Goal: Task Accomplishment & Management: Manage account settings

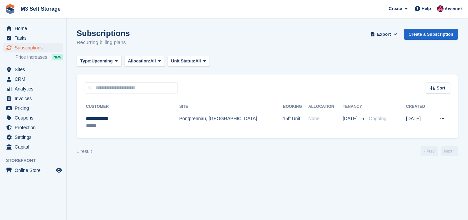
click at [143, 169] on section "Subscriptions Recurring billing plans Export Export Subscriptions Export a CSV …" at bounding box center [268, 110] width 402 height 220
click at [35, 30] on span "Home" at bounding box center [35, 28] width 40 height 9
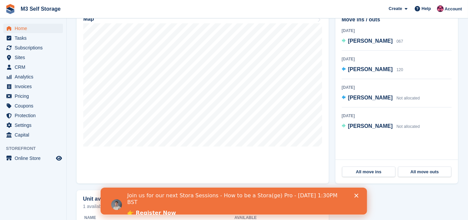
scroll to position [222, 0]
click at [357, 194] on icon "Close" at bounding box center [357, 195] width 4 height 4
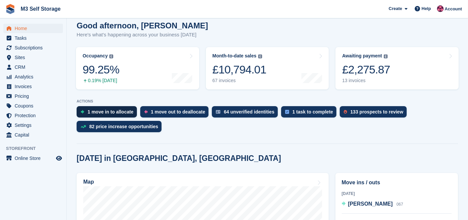
scroll to position [0, 0]
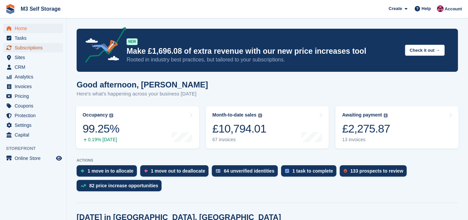
click at [29, 50] on span "Subscriptions" at bounding box center [35, 47] width 40 height 9
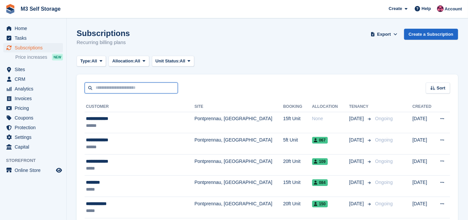
click at [120, 89] on input "text" at bounding box center [131, 87] width 93 height 11
type input "*****"
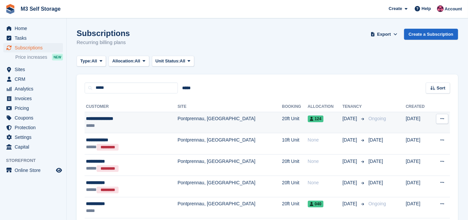
scroll to position [37, 0]
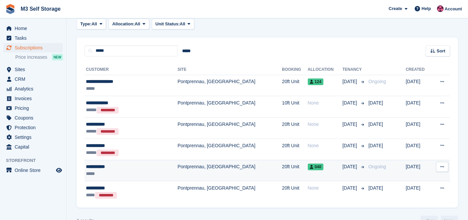
click at [178, 171] on td "Pontprennau, [GEOGRAPHIC_DATA]" at bounding box center [230, 170] width 105 height 21
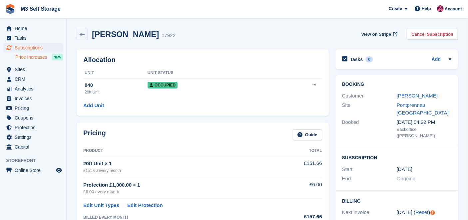
click at [39, 59] on span "Price increases" at bounding box center [31, 57] width 32 height 6
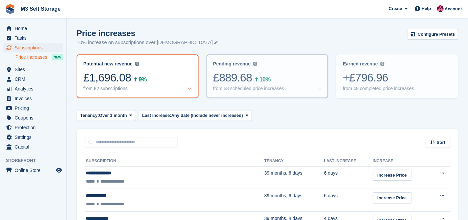
scroll to position [74, 0]
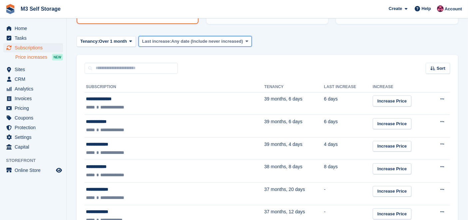
click at [178, 42] on span "Any date (Include never increased)" at bounding box center [207, 41] width 72 height 7
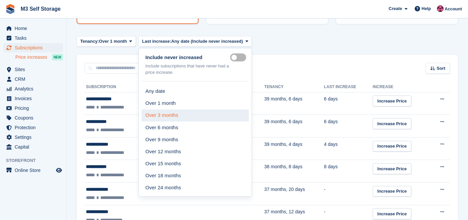
click at [182, 111] on link "Over 3 months" at bounding box center [195, 115] width 107 height 12
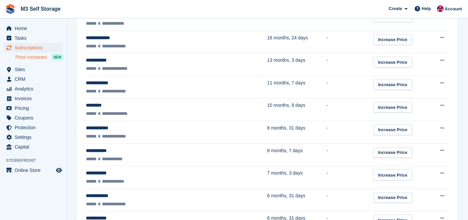
scroll to position [296, 0]
